Goal: Information Seeking & Learning: Learn about a topic

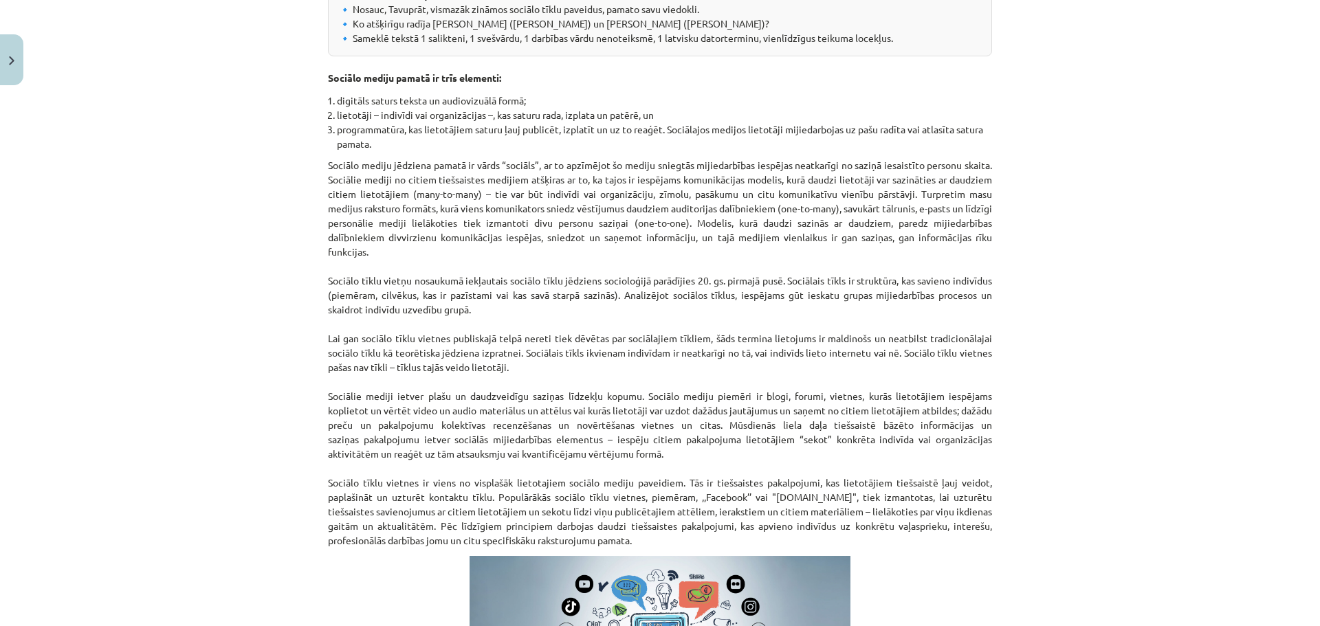
scroll to position [791, 0]
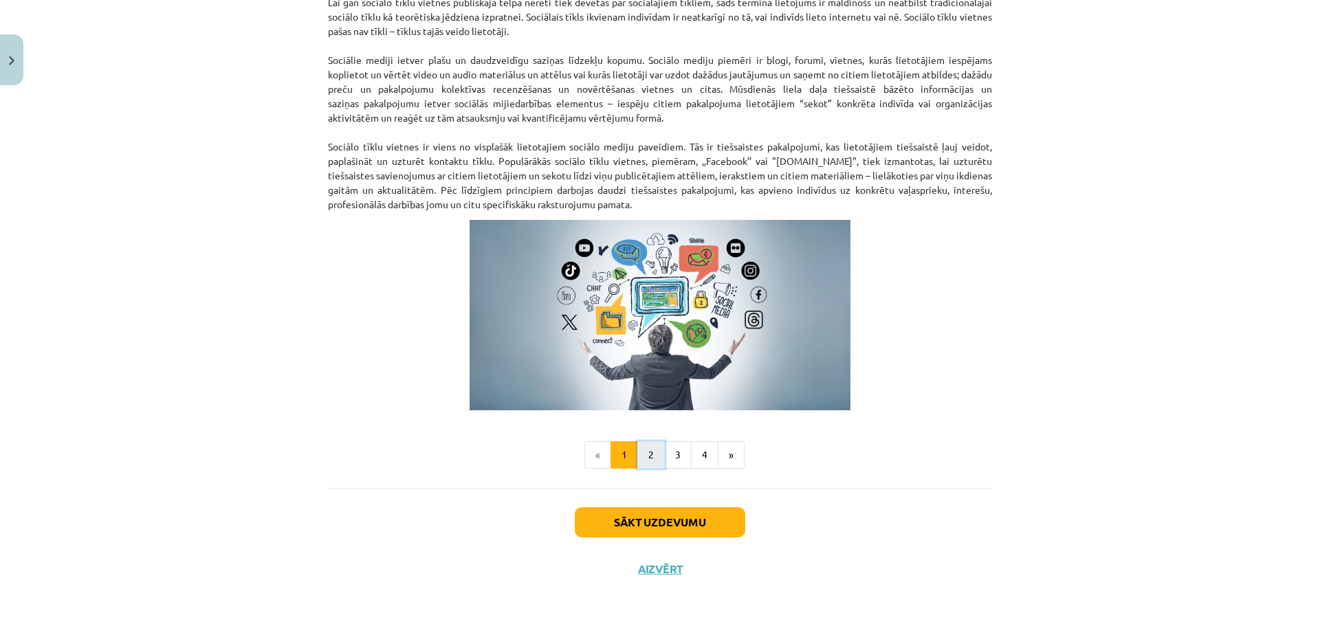
click at [637, 452] on button "2" at bounding box center [651, 455] width 28 height 28
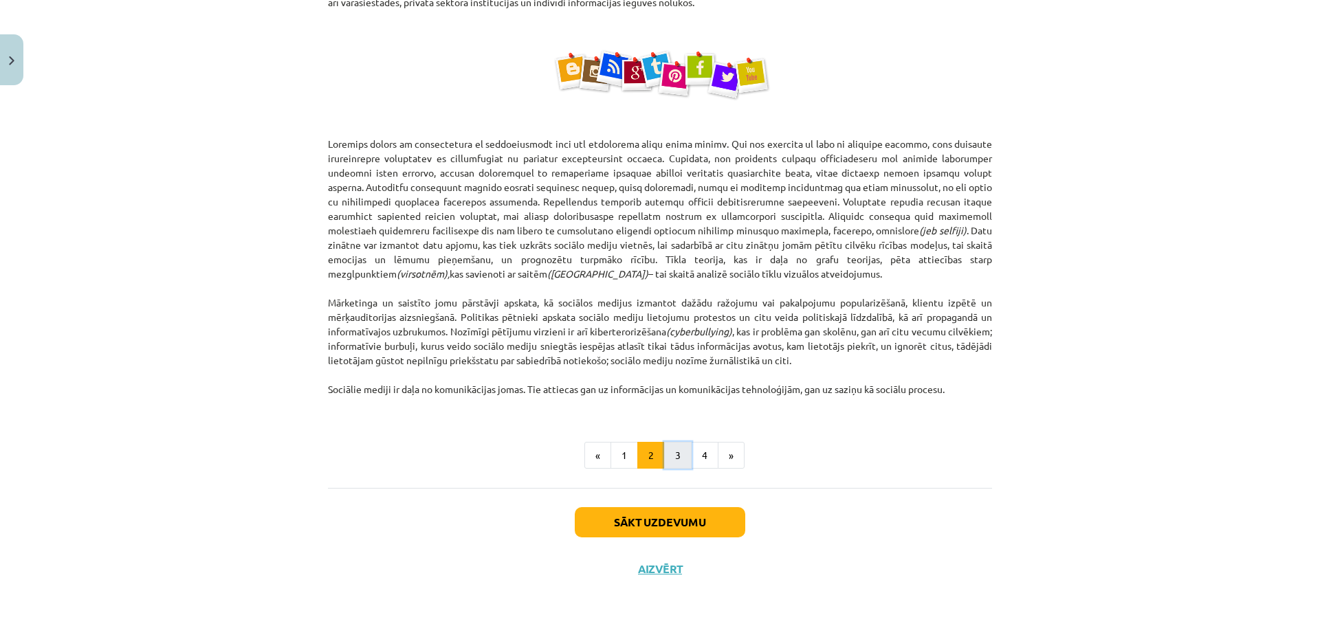
click at [670, 460] on button "3" at bounding box center [678, 456] width 28 height 28
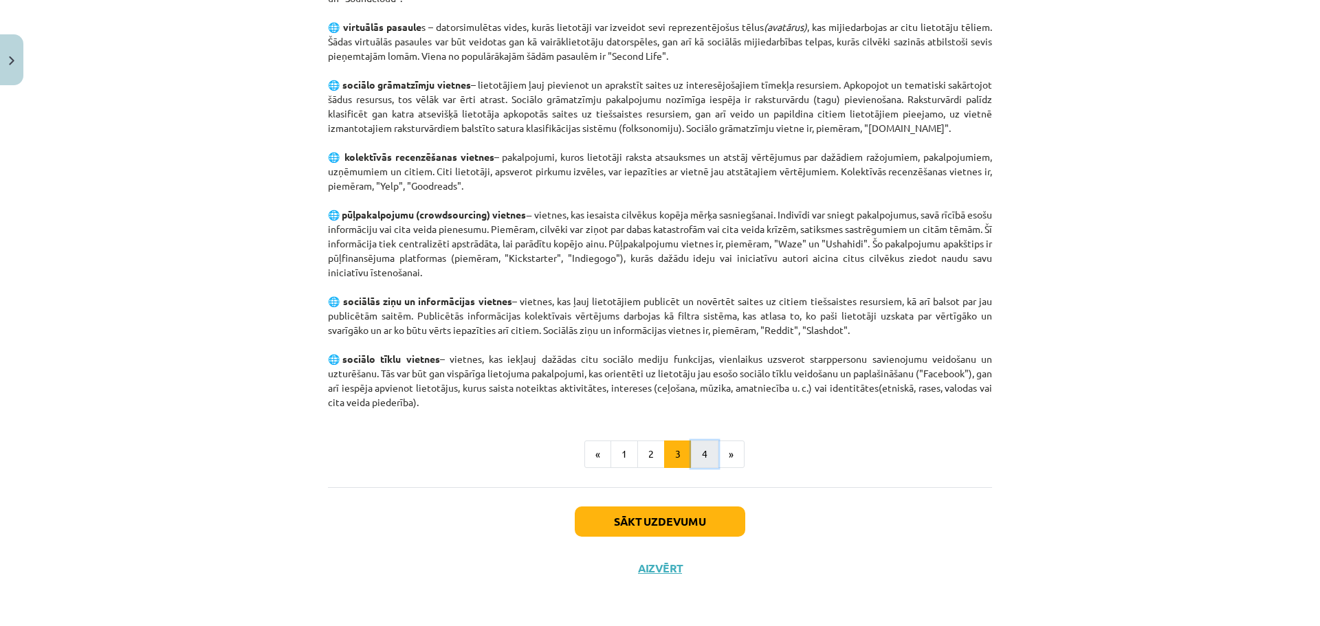
click at [692, 454] on button "4" at bounding box center [705, 455] width 28 height 28
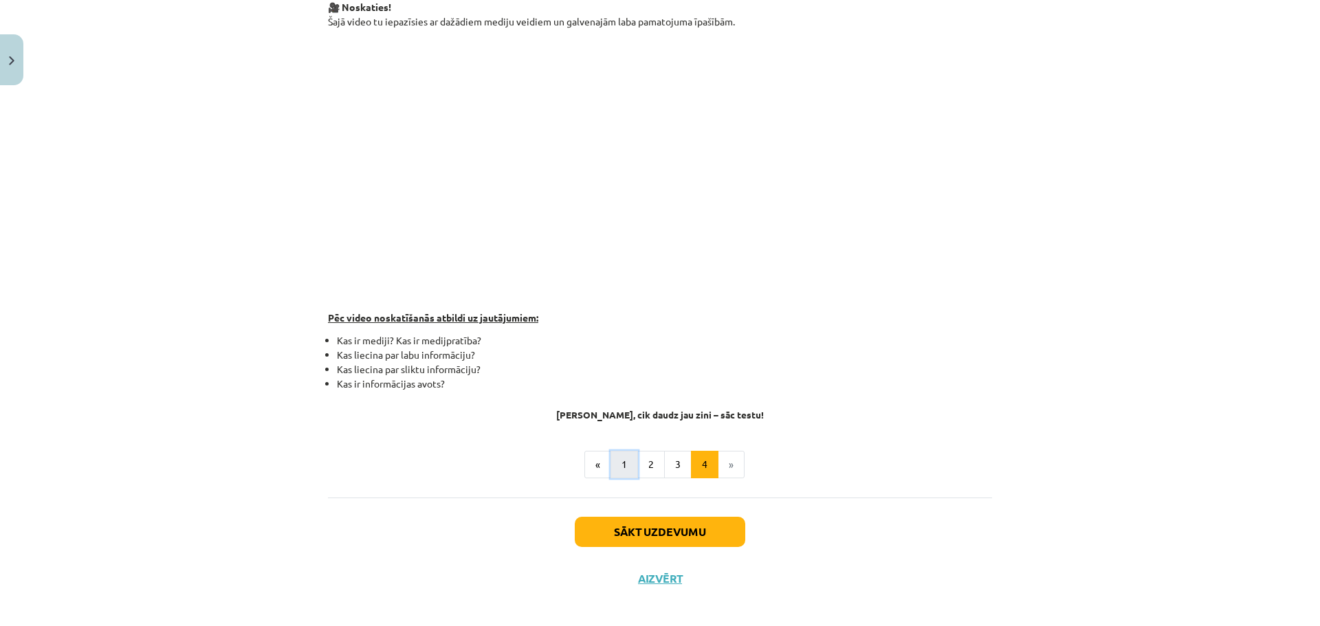
click at [616, 463] on button "1" at bounding box center [625, 465] width 28 height 28
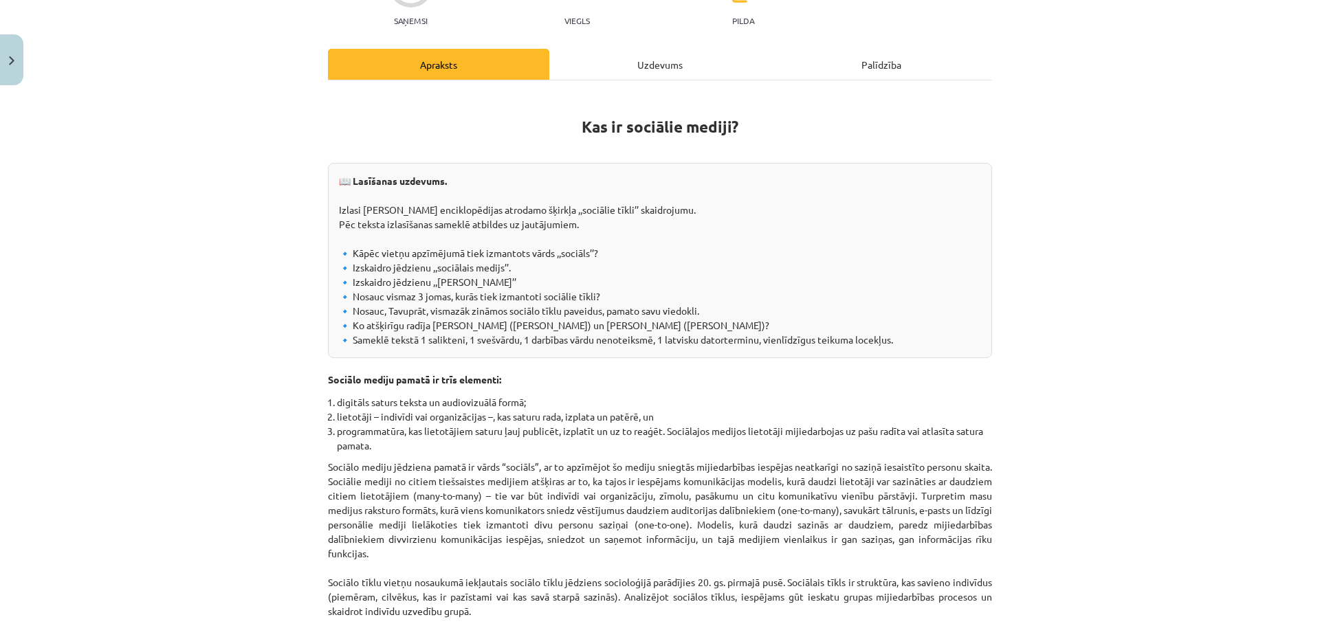
scroll to position [0, 0]
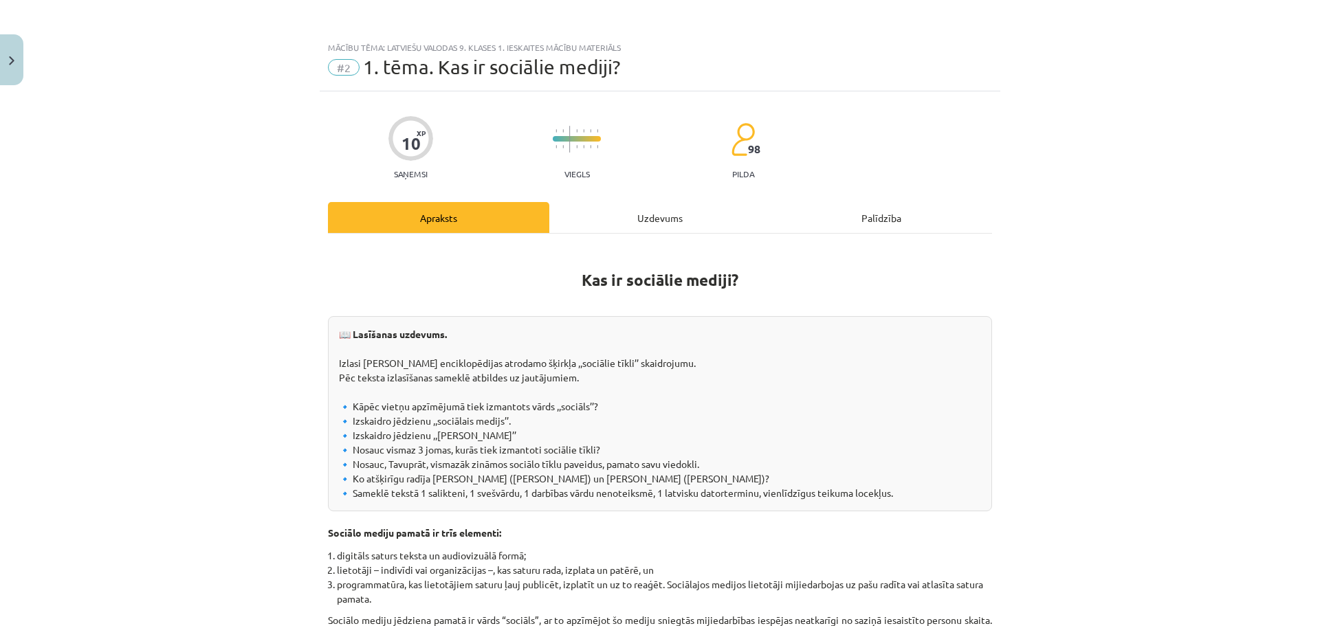
click at [618, 228] on div "Uzdevums" at bounding box center [659, 217] width 221 height 31
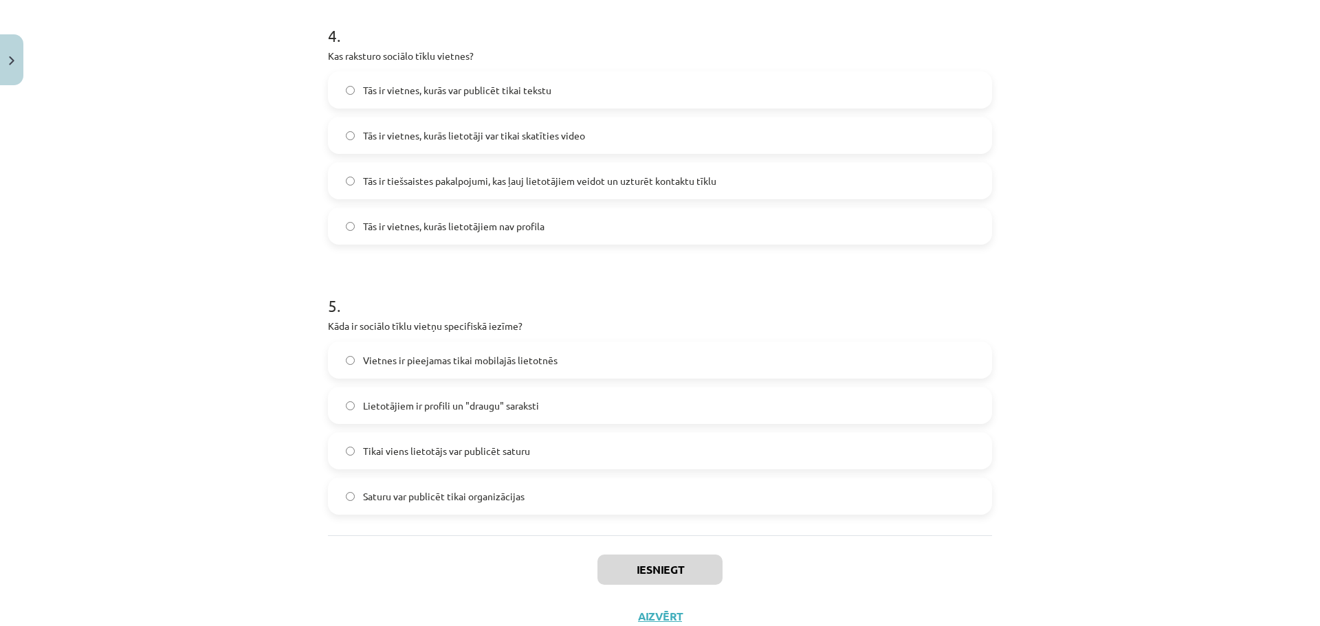
scroll to position [1130, 0]
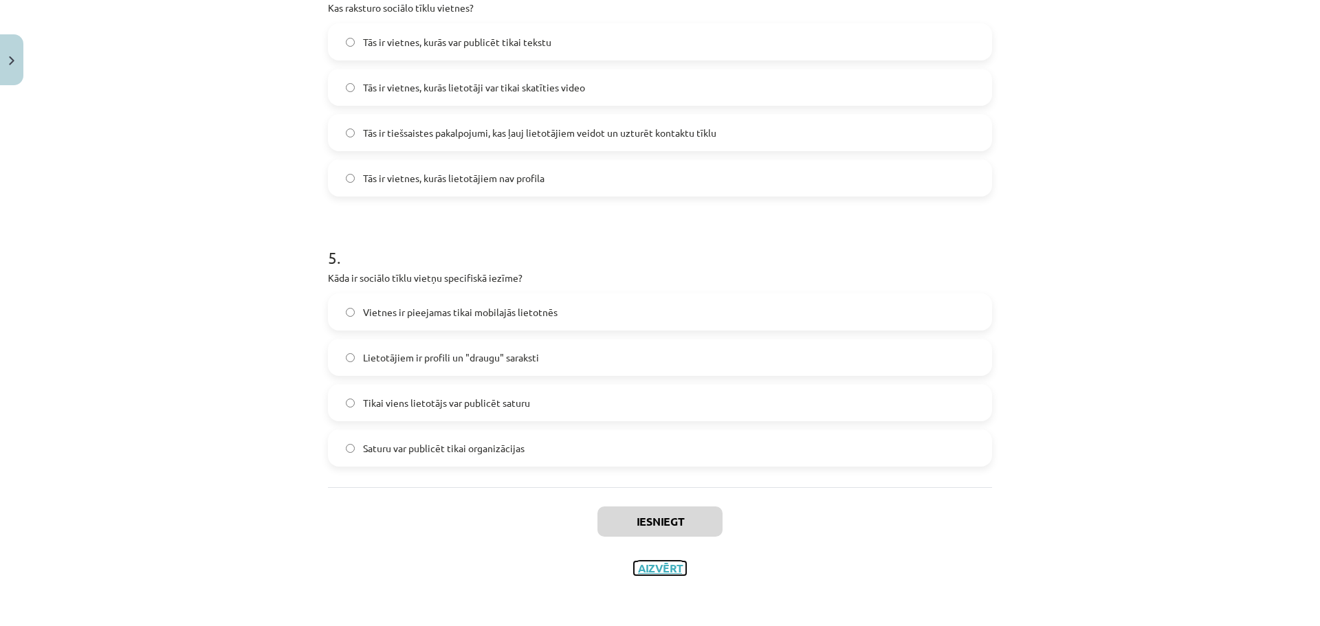
click at [662, 572] on button "Aizvērt" at bounding box center [660, 569] width 52 height 14
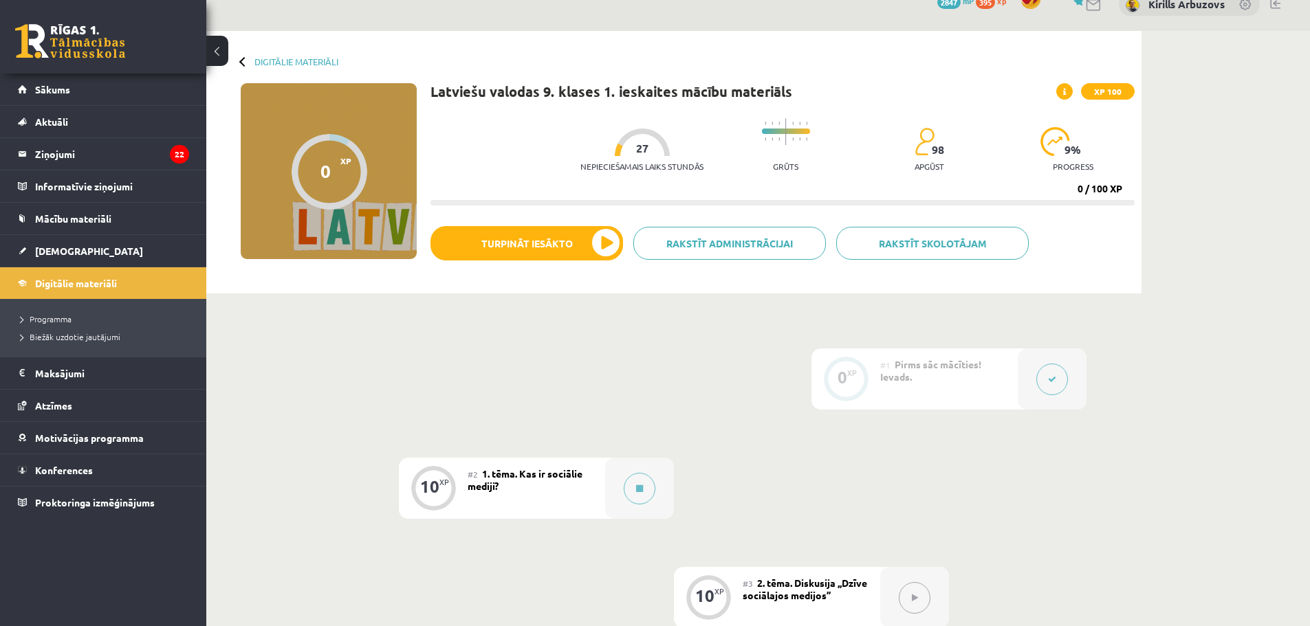
scroll to position [0, 0]
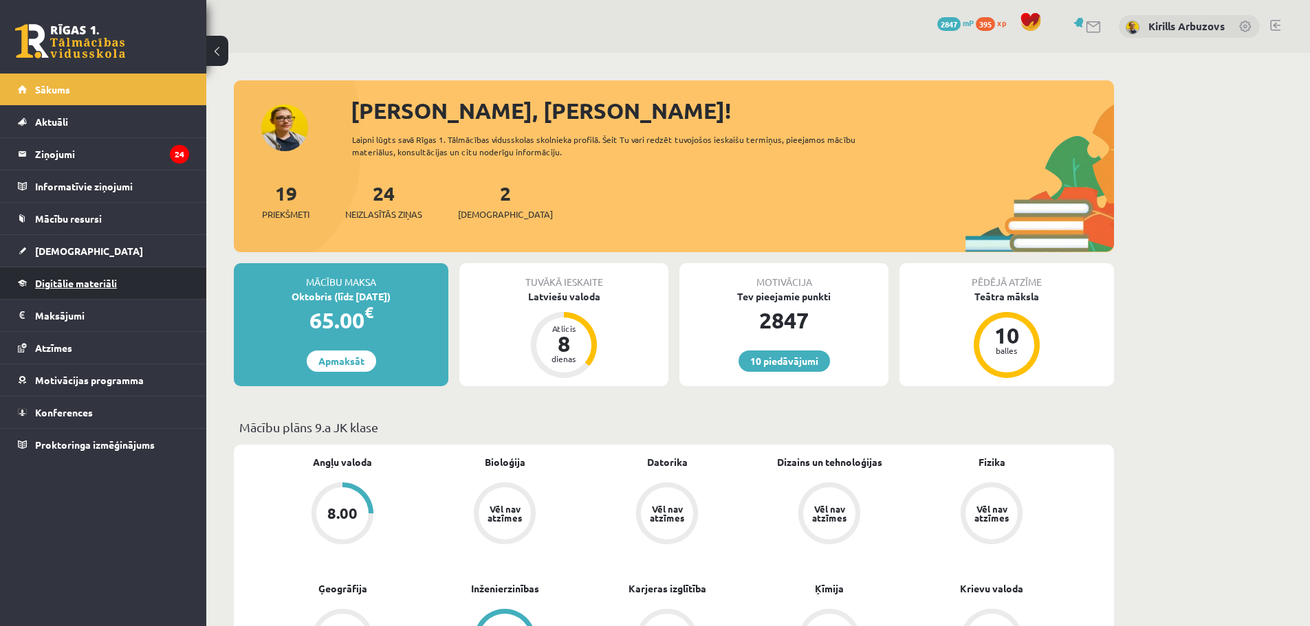
click at [83, 292] on link "Digitālie materiāli" at bounding box center [103, 283] width 171 height 32
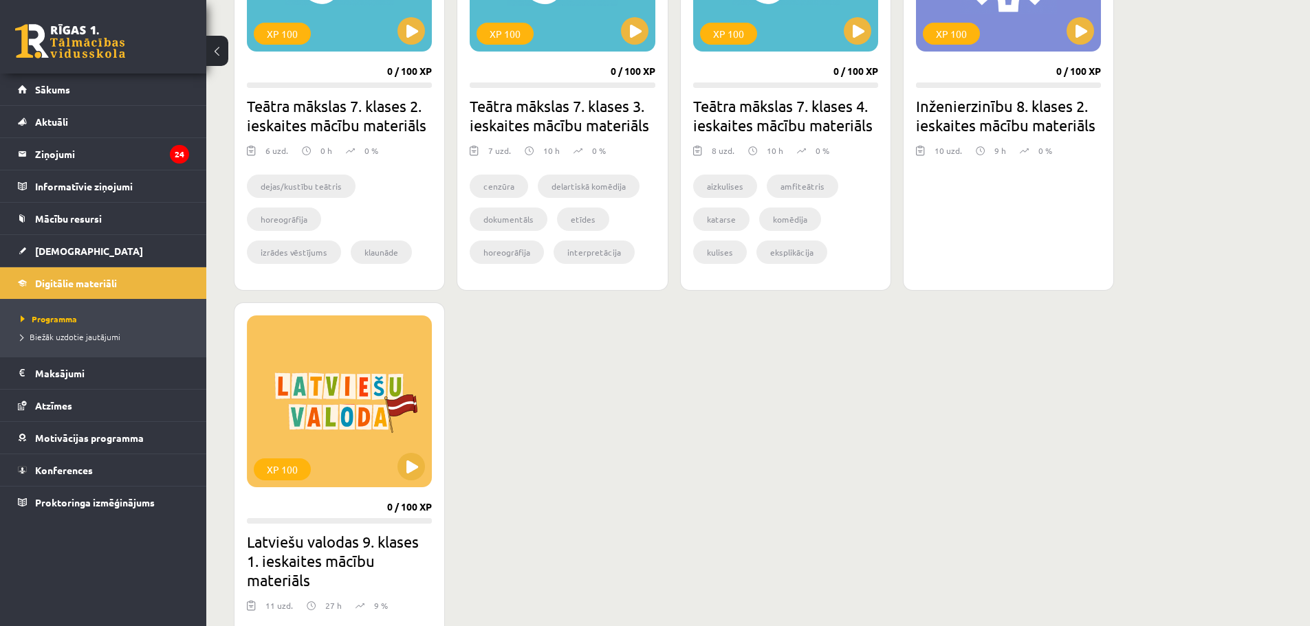
scroll to position [1169, 0]
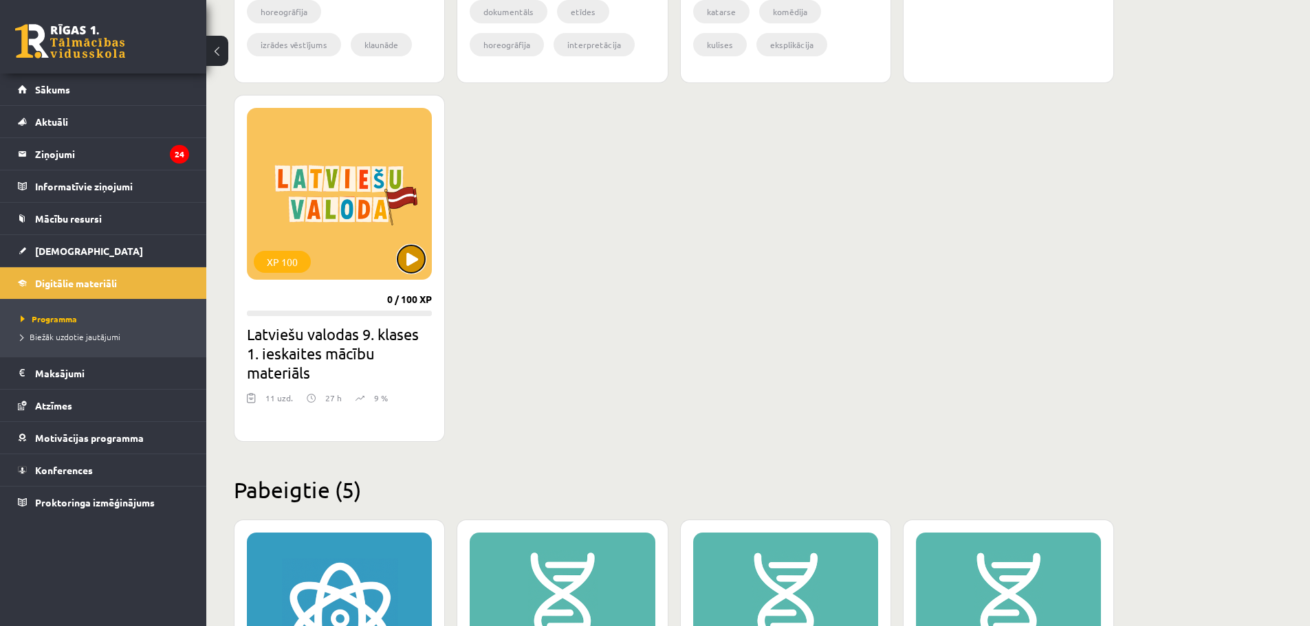
click at [406, 259] on button at bounding box center [411, 259] width 28 height 28
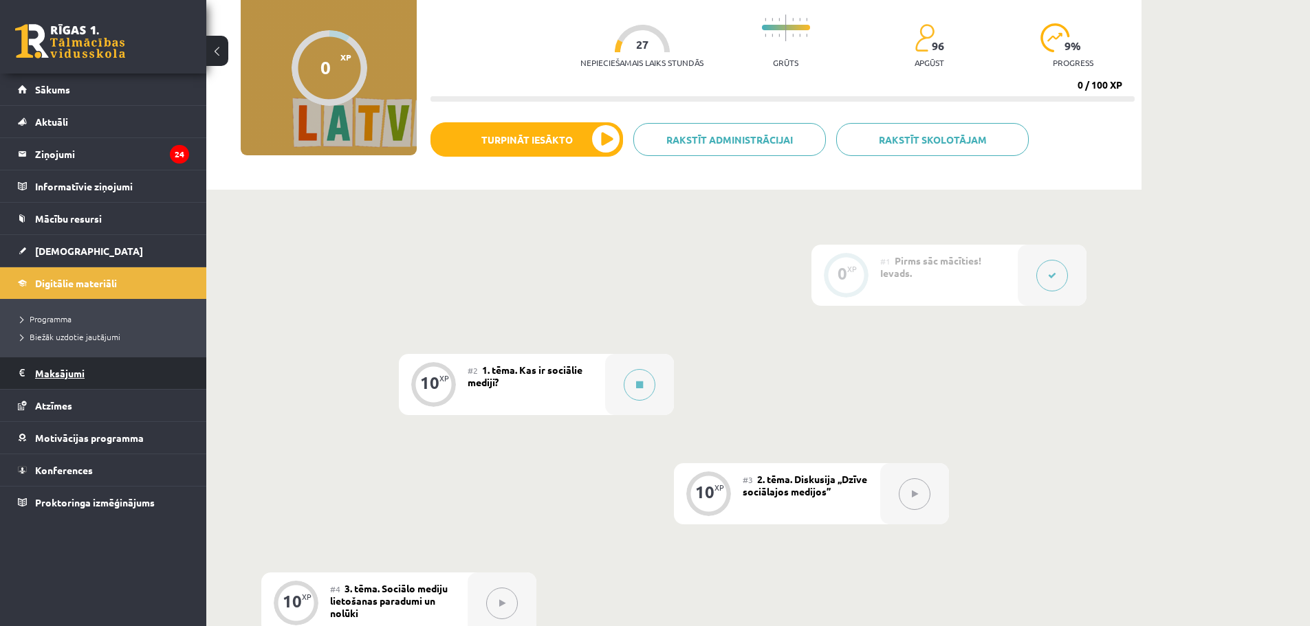
scroll to position [138, 0]
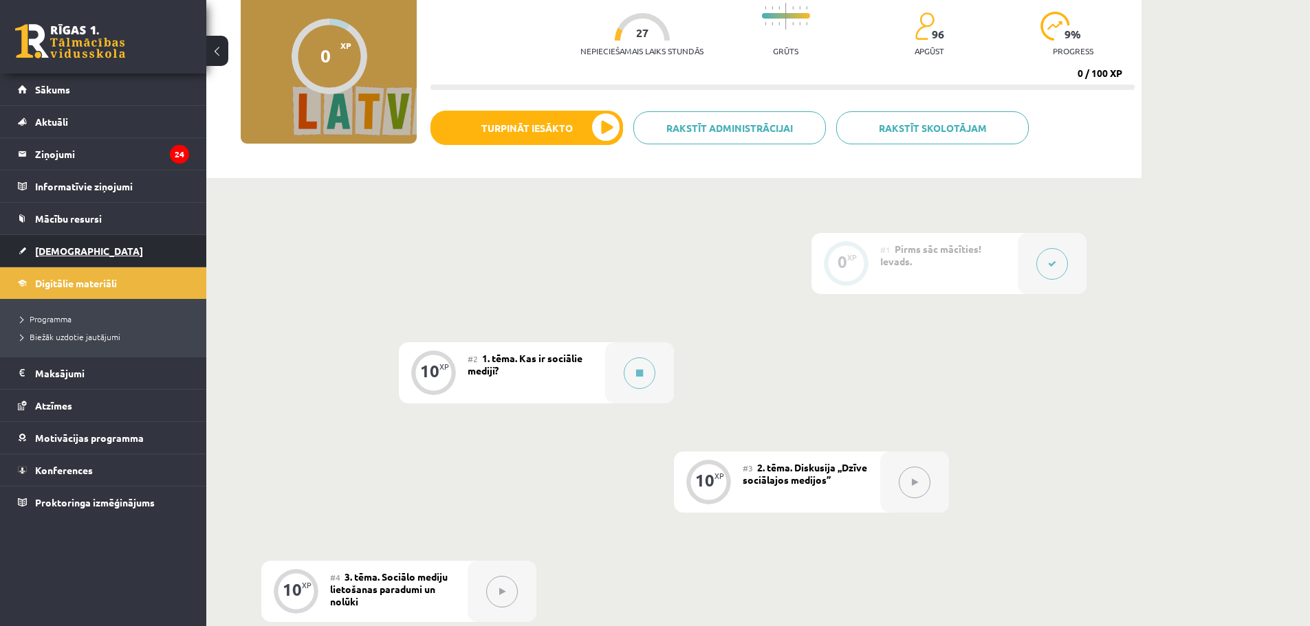
click at [52, 261] on link "[DEMOGRAPHIC_DATA]" at bounding box center [103, 251] width 171 height 32
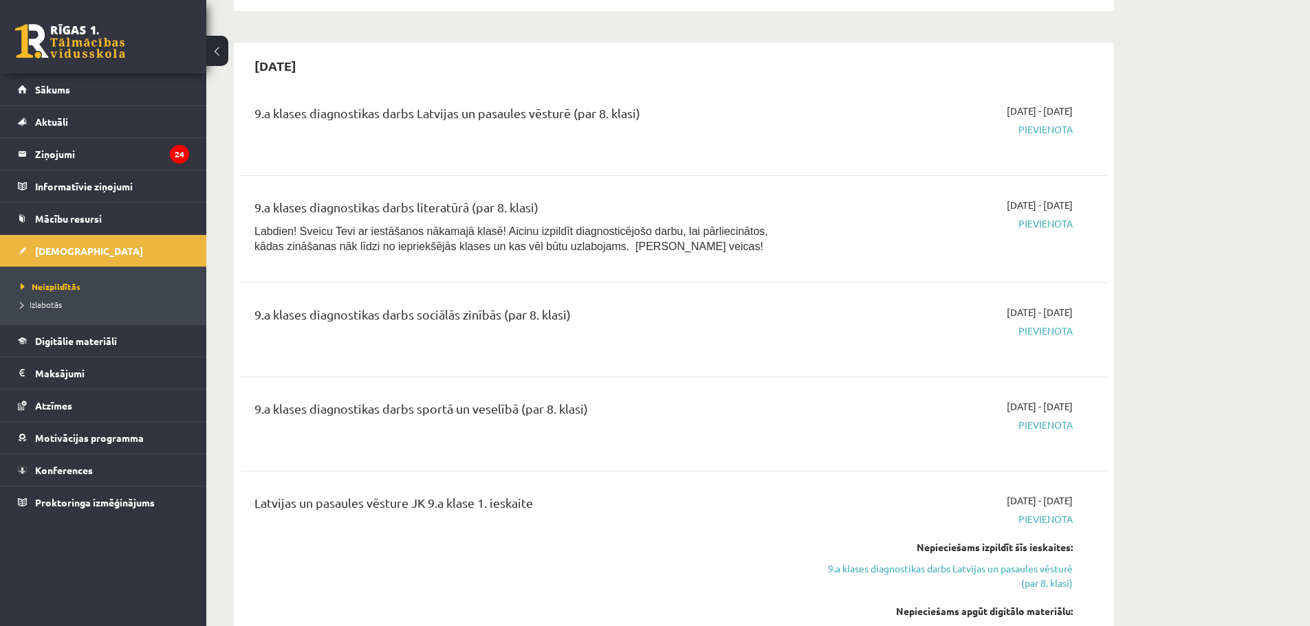
scroll to position [756, 0]
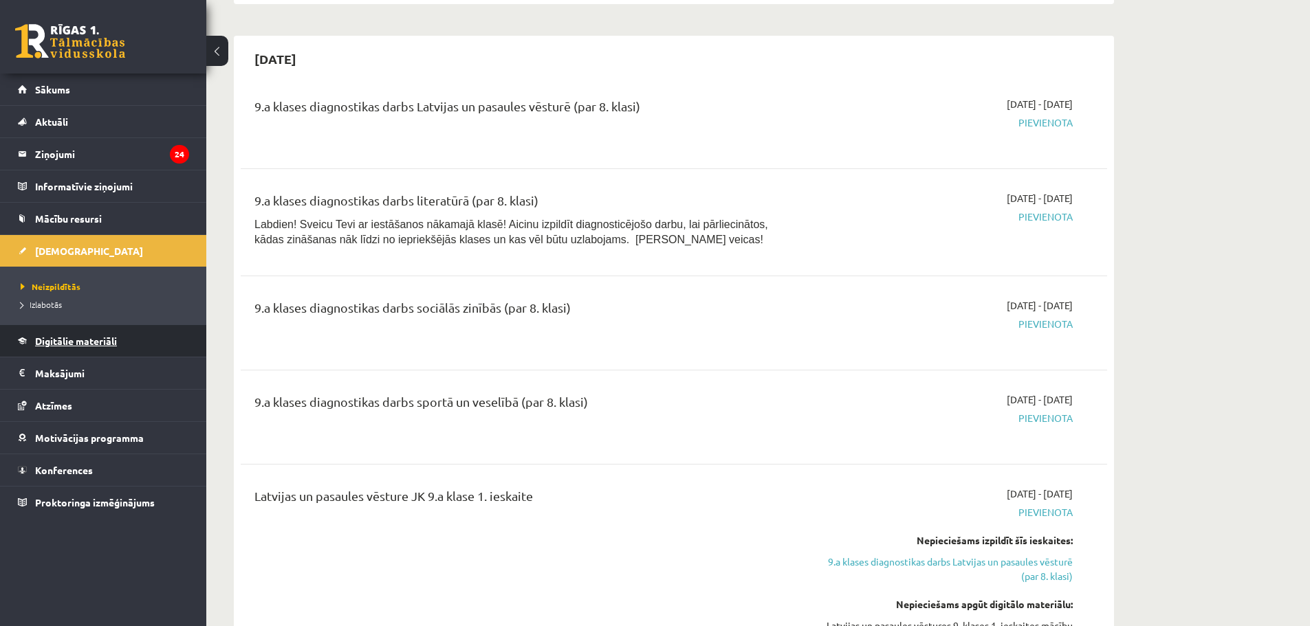
click at [94, 342] on span "Digitālie materiāli" at bounding box center [76, 341] width 82 height 12
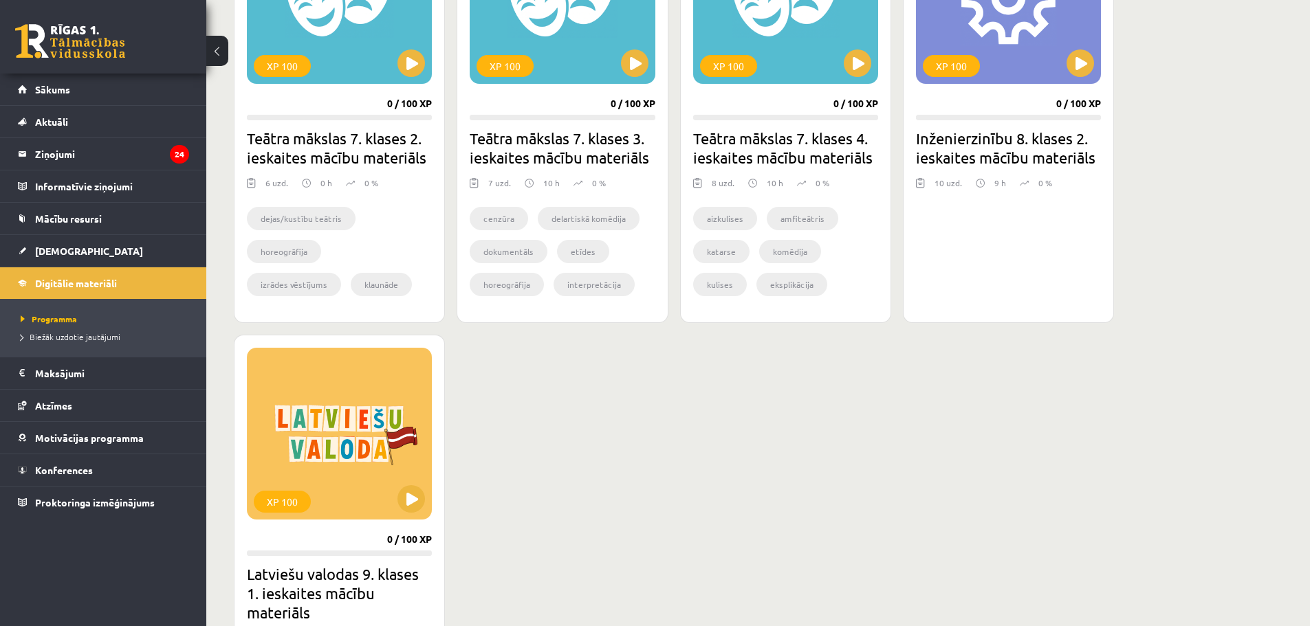
scroll to position [1031, 0]
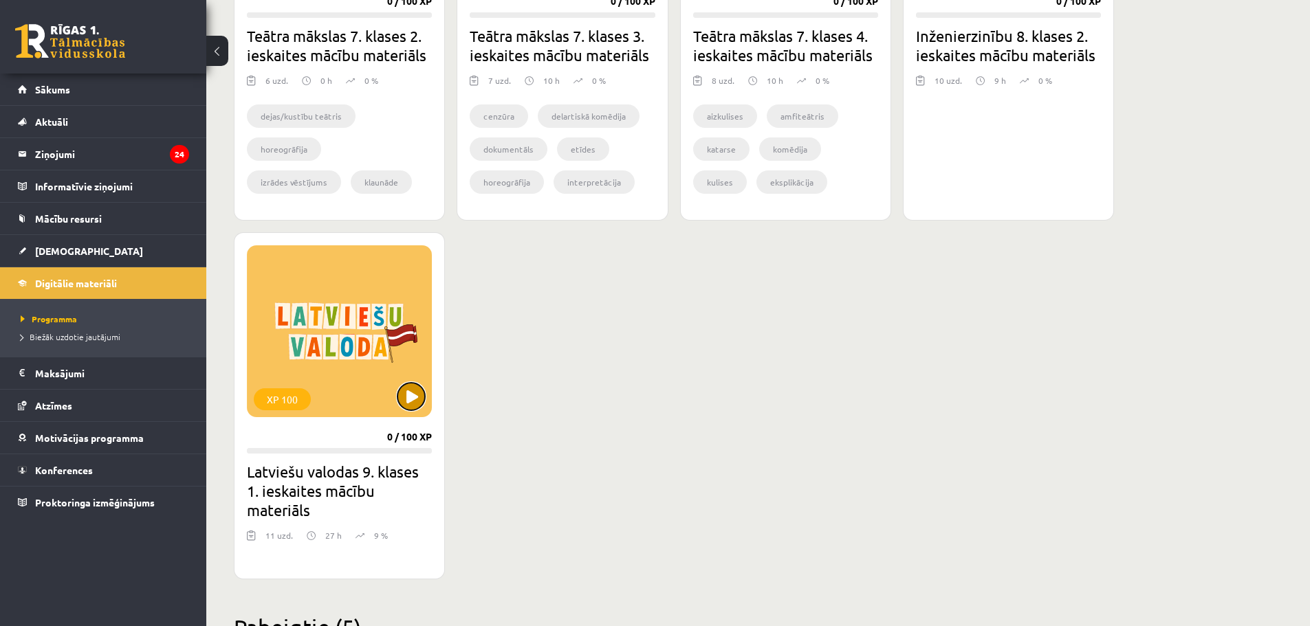
click at [416, 395] on button at bounding box center [411, 397] width 28 height 28
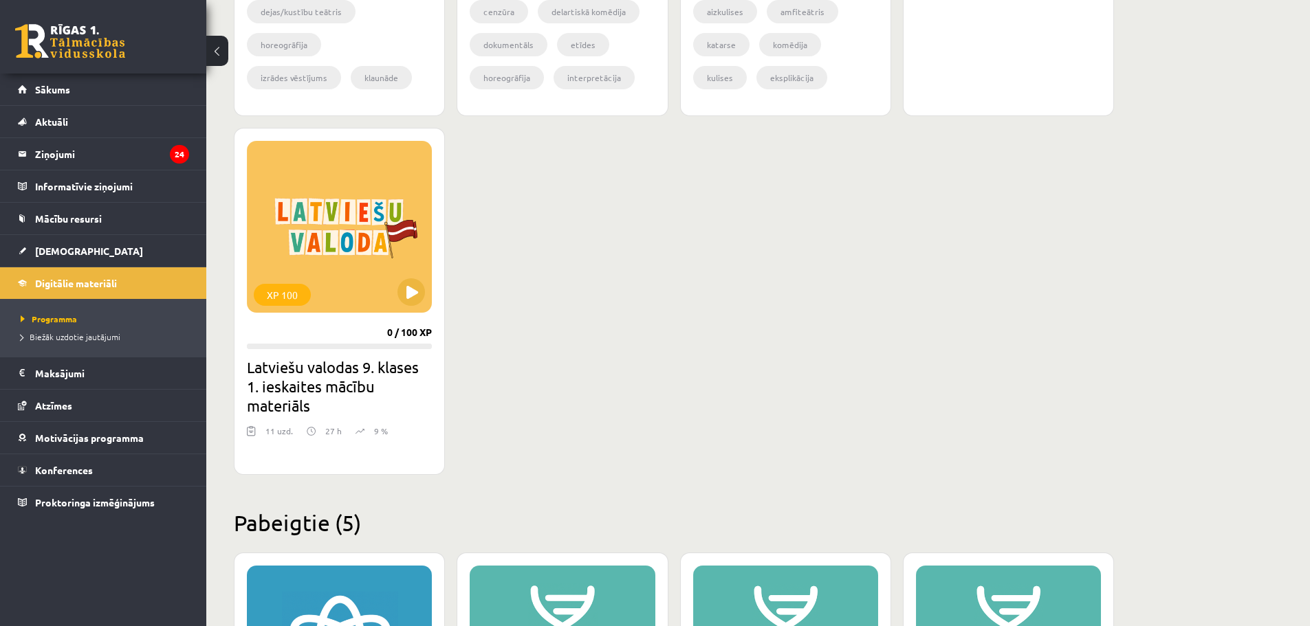
scroll to position [1238, 0]
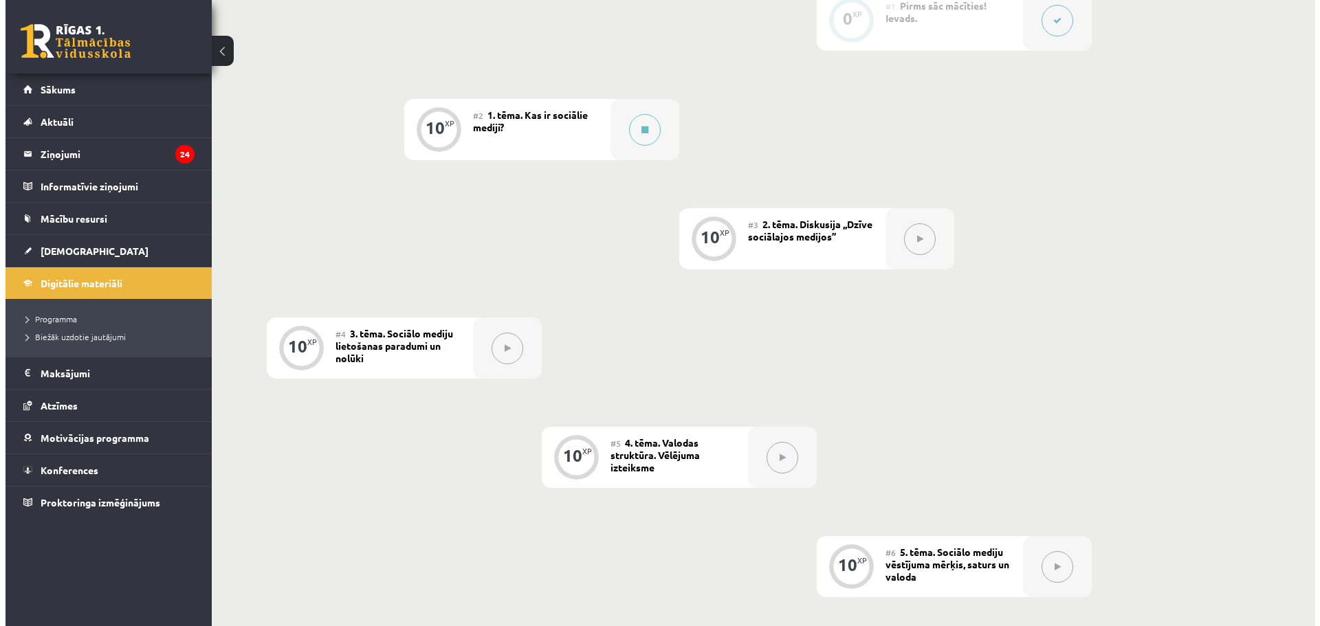
scroll to position [275, 0]
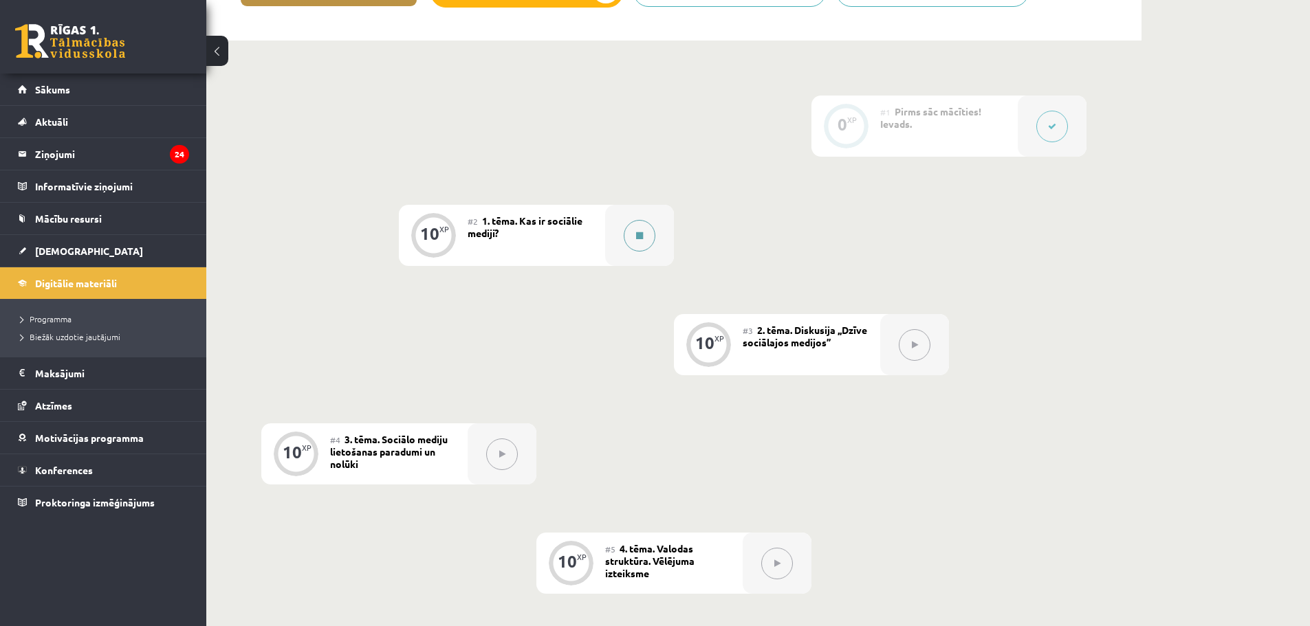
click at [630, 233] on button at bounding box center [640, 236] width 32 height 32
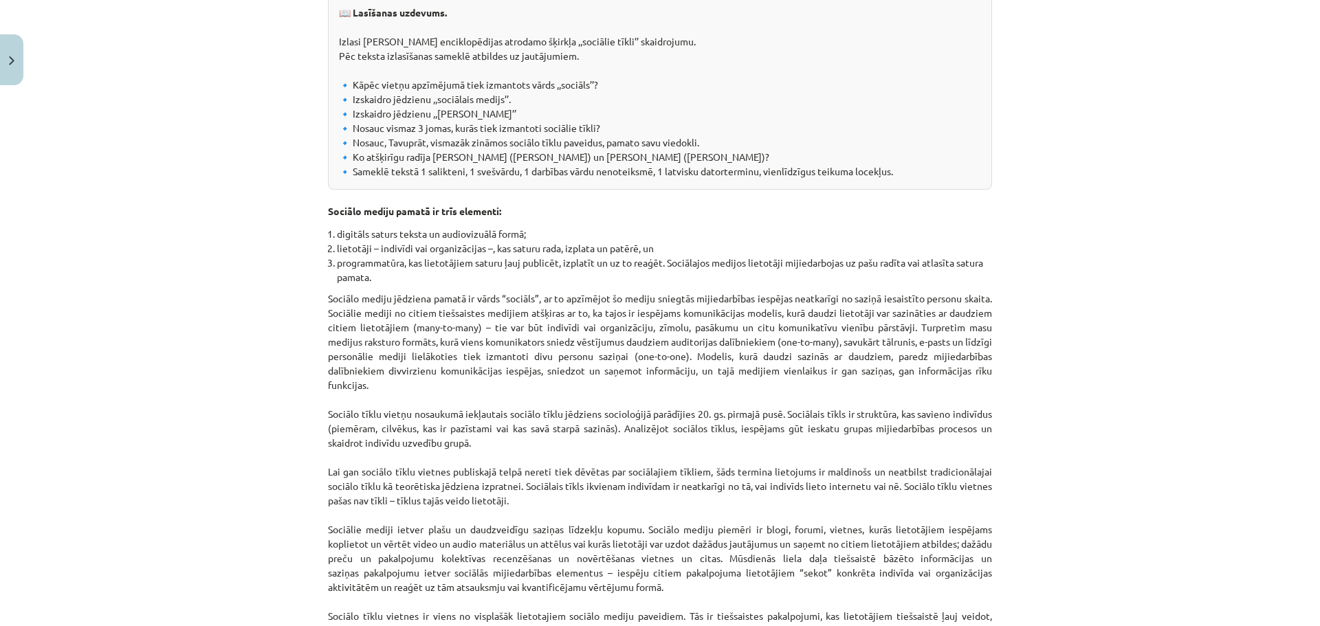
scroll to position [344, 0]
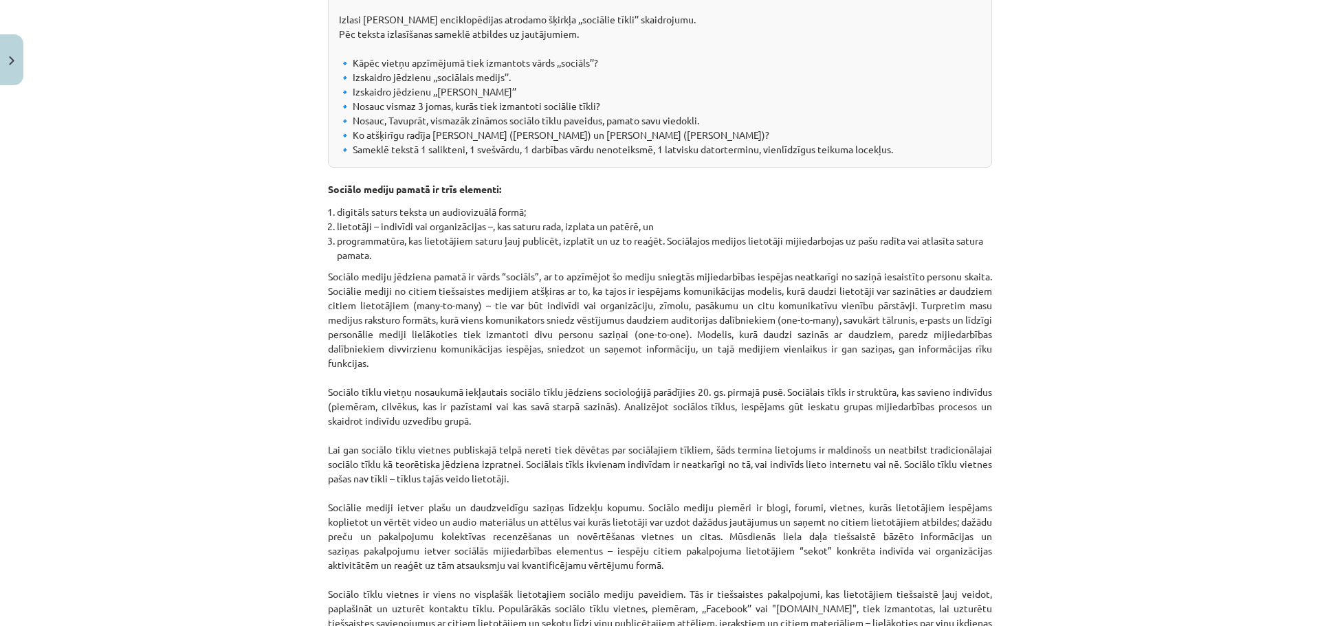
drag, startPoint x: 665, startPoint y: 225, endPoint x: 621, endPoint y: 322, distance: 106.5
click at [640, 297] on div "Kas ir sociālie mediji? 📖 Lasīšanas uzdevums. Izlasi Nacionālas enciklopēdijas …" at bounding box center [660, 380] width 664 height 956
click at [621, 322] on p "Sociālo mediju jēdziena pamatā ir vārds “sociāls”, ar to apzīmējot šo mediju sn…" at bounding box center [660, 465] width 664 height 390
click at [788, 363] on p "Sociālo mediju jēdziena pamatā ir vārds “sociāls”, ar to apzīmējot šo mediju sn…" at bounding box center [660, 465] width 664 height 390
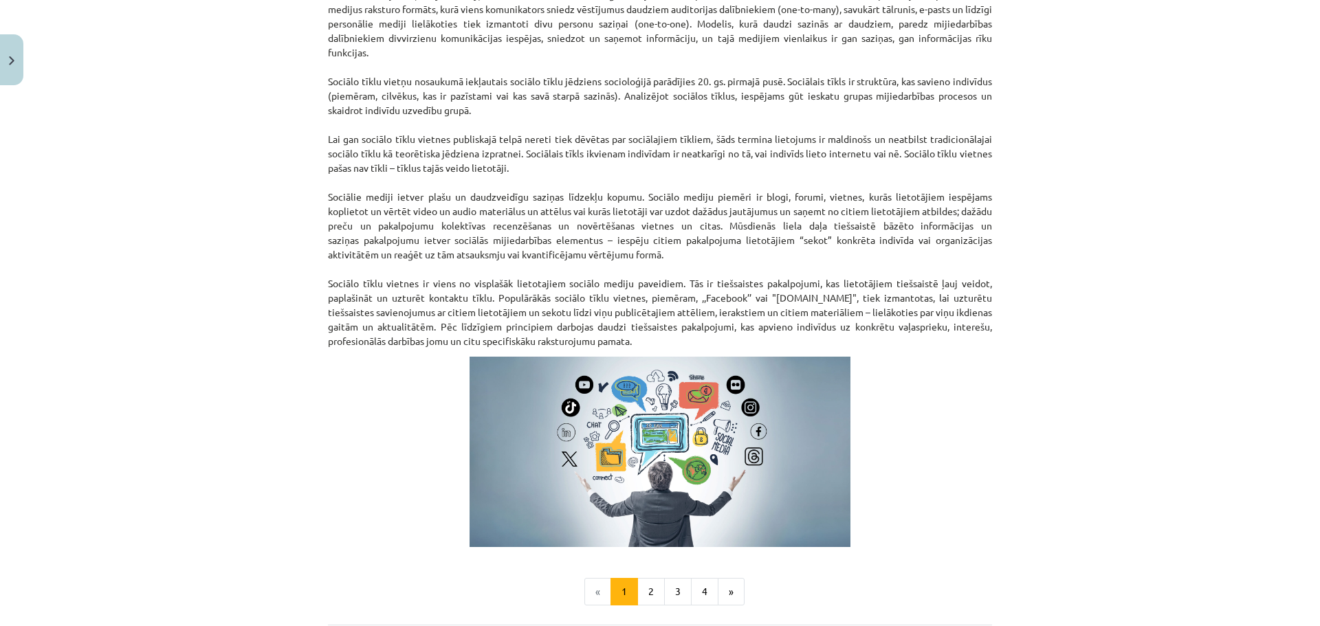
scroll to position [756, 0]
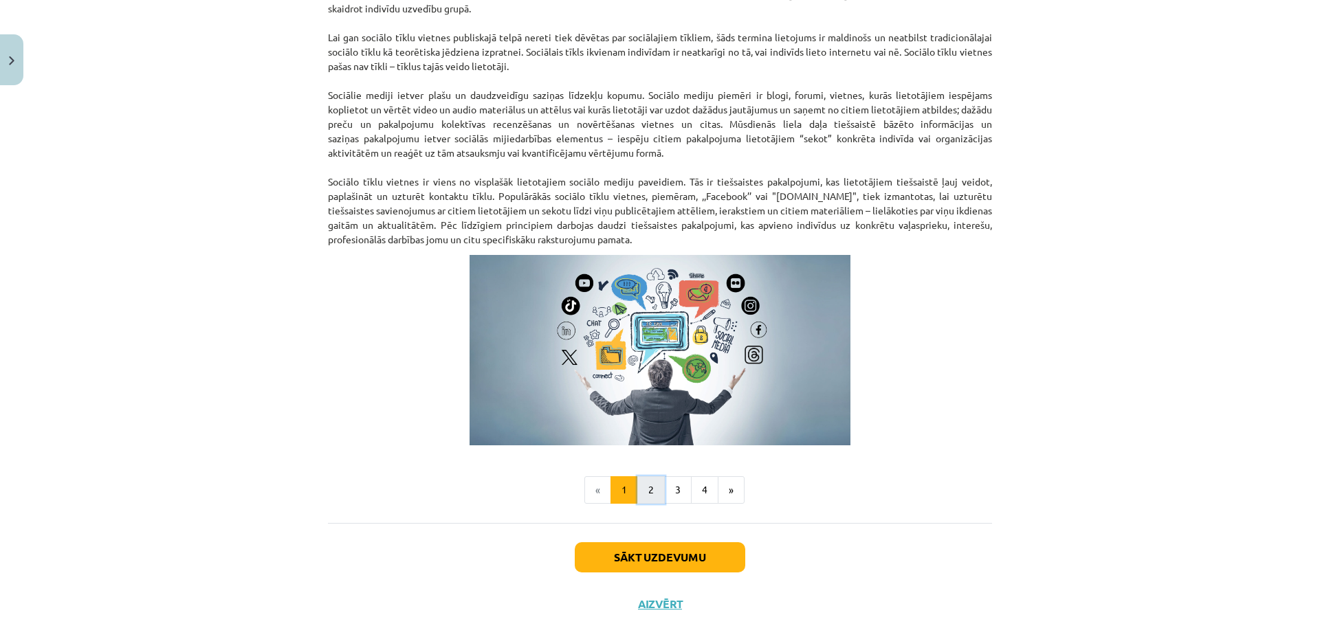
click at [653, 493] on button "2" at bounding box center [651, 491] width 28 height 28
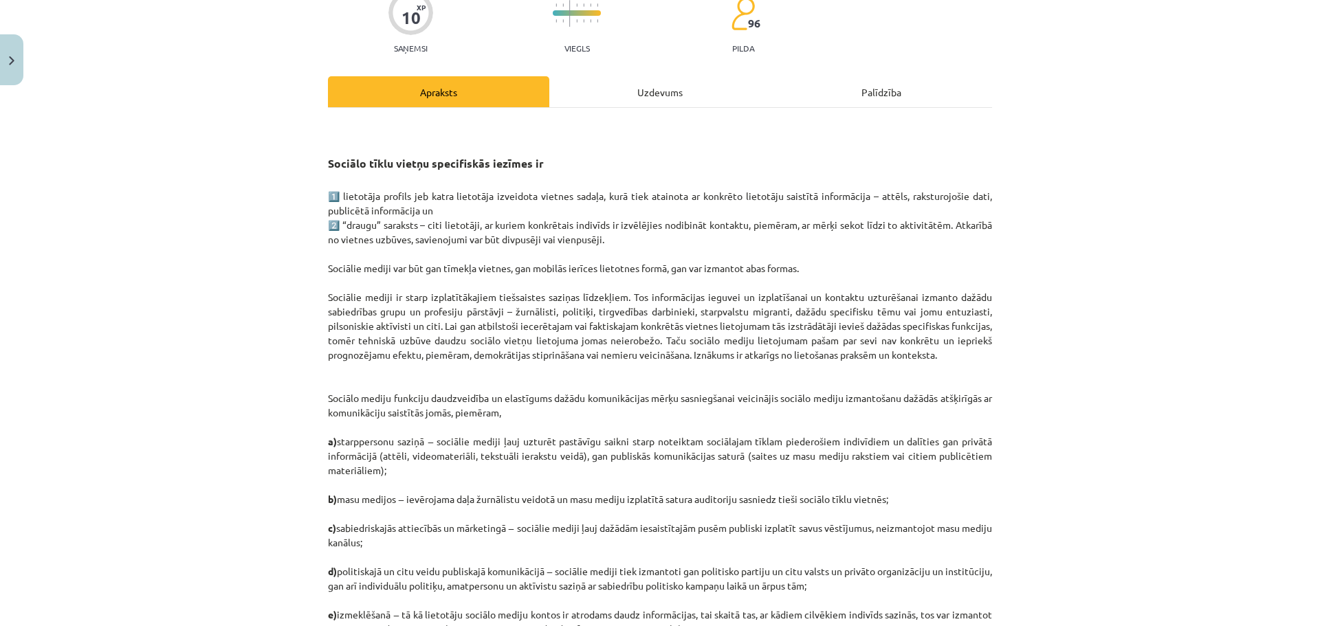
scroll to position [40, 0]
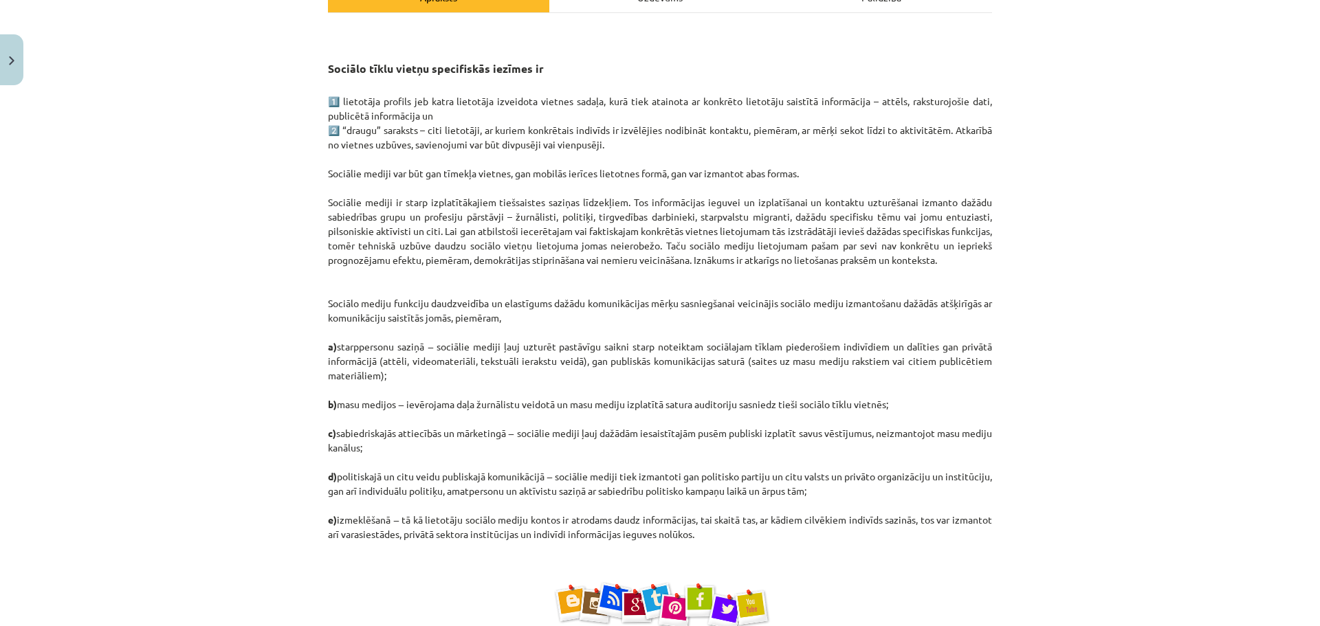
scroll to position [177, 0]
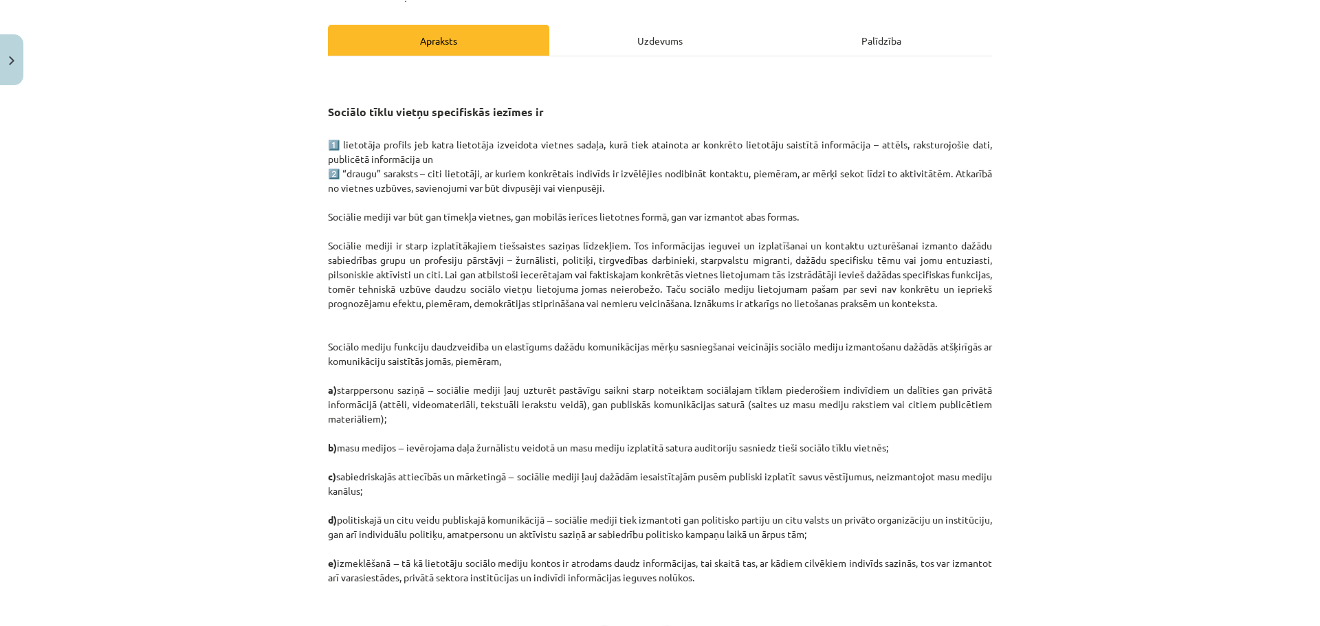
click at [644, 221] on p "1️⃣ lietotāja profils jeb katra lietotāja izveidota vietnes sadaļa, kurā tiek a…" at bounding box center [660, 362] width 664 height 448
click at [637, 237] on p "1️⃣ lietotāja profils jeb katra lietotāja izveidota vietnes sadaļa, kurā tiek a…" at bounding box center [660, 362] width 664 height 448
click at [1122, 446] on div "Mācību tēma: Latviešu valodas 9. klases 1. ieskaites mācību materiāls #2 1. tēm…" at bounding box center [660, 313] width 1320 height 626
click at [967, 495] on p "1️⃣ lietotāja profils jeb katra lietotāja izveidota vietnes sadaļa, kurā tiek a…" at bounding box center [660, 362] width 664 height 448
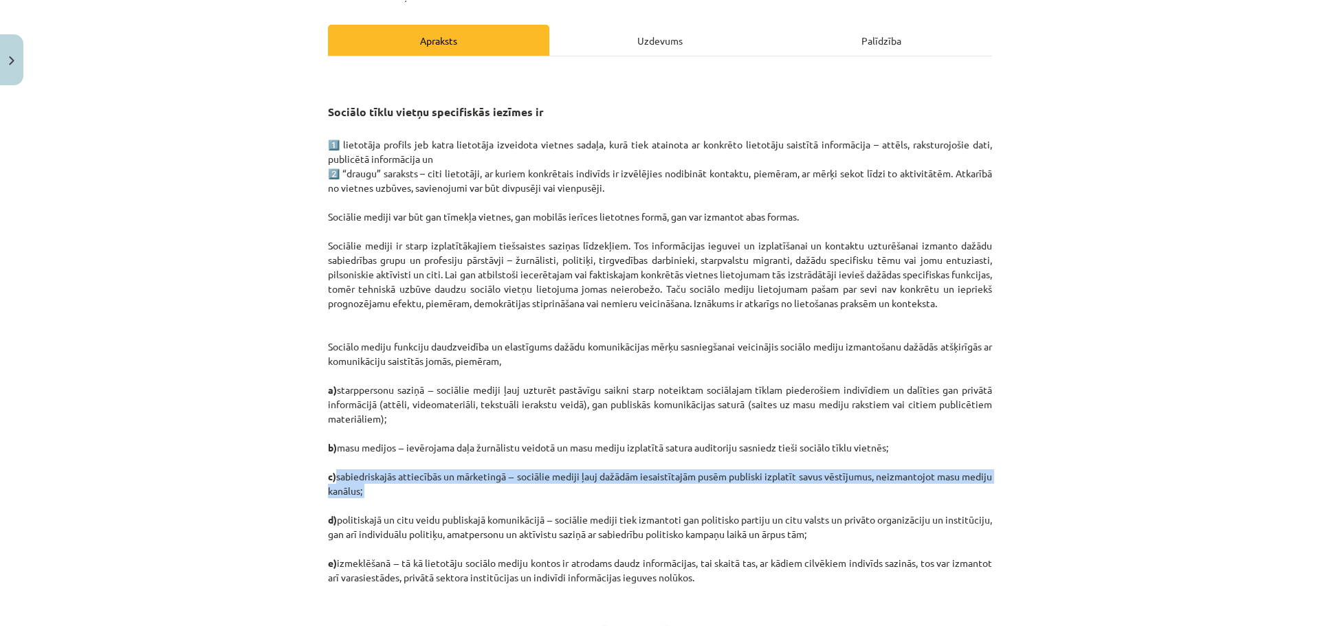
click at [966, 495] on p "1️⃣ lietotāja profils jeb katra lietotāja izveidota vietnes sadaļa, kurā tiek a…" at bounding box center [660, 362] width 664 height 448
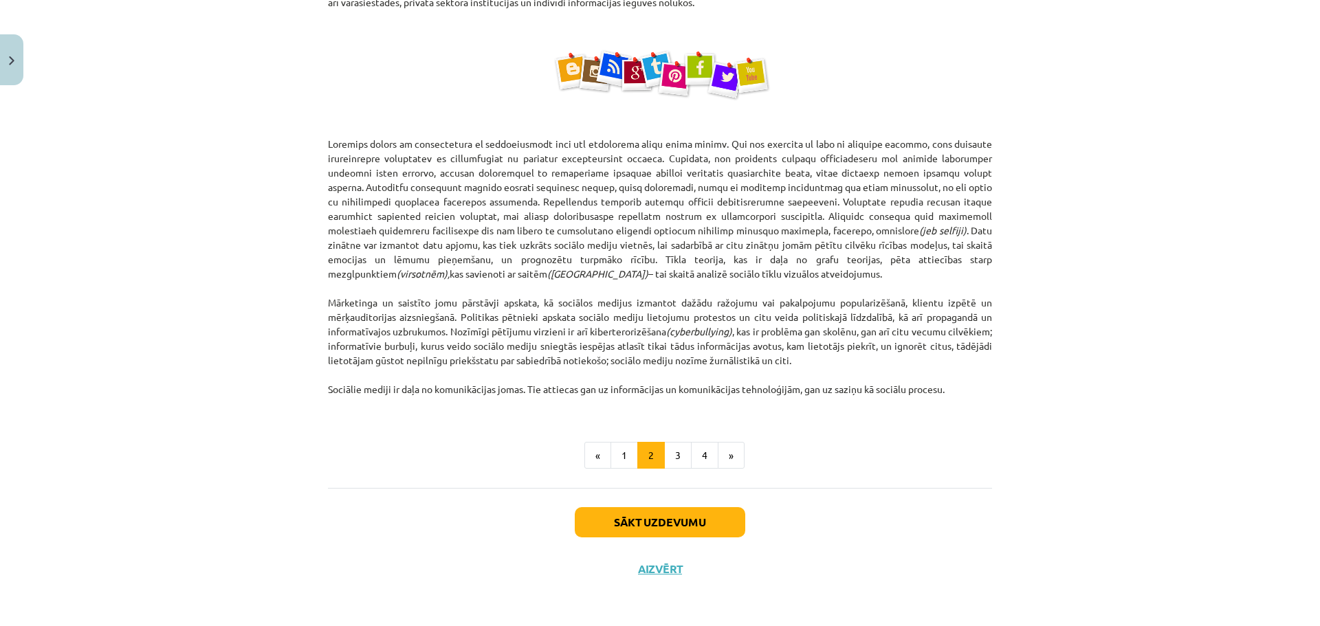
scroll to position [272, 0]
